Goal: Navigation & Orientation: Find specific page/section

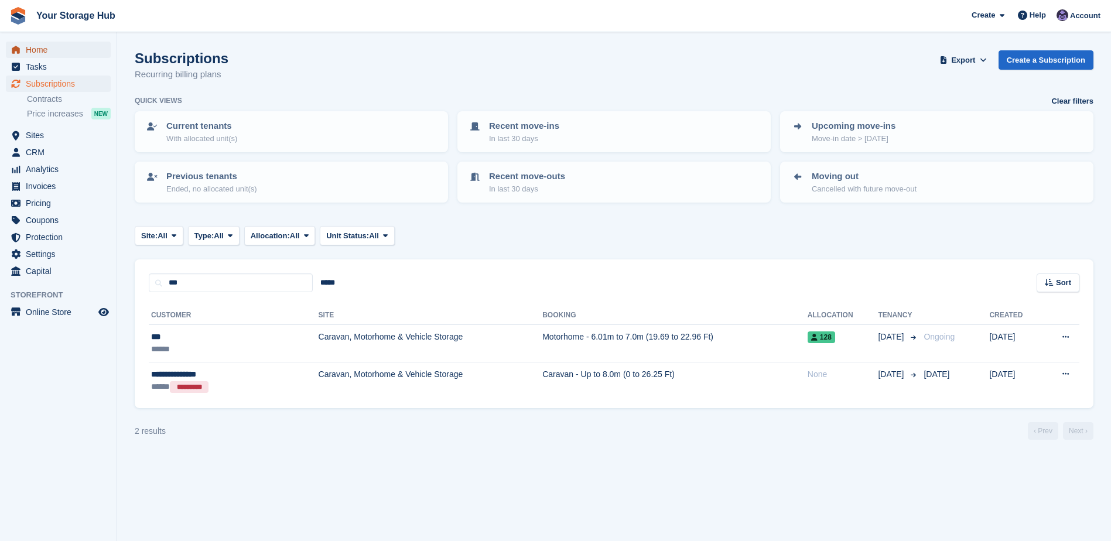
click at [42, 47] on span "Home" at bounding box center [61, 50] width 70 height 16
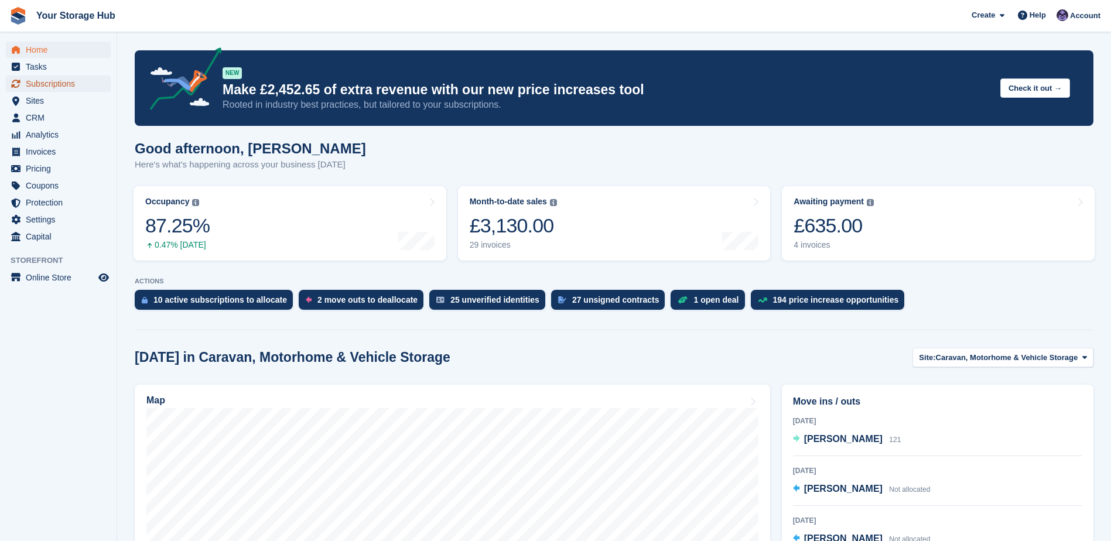
click at [56, 84] on span "Subscriptions" at bounding box center [61, 84] width 70 height 16
